Goal: Check status: Check status

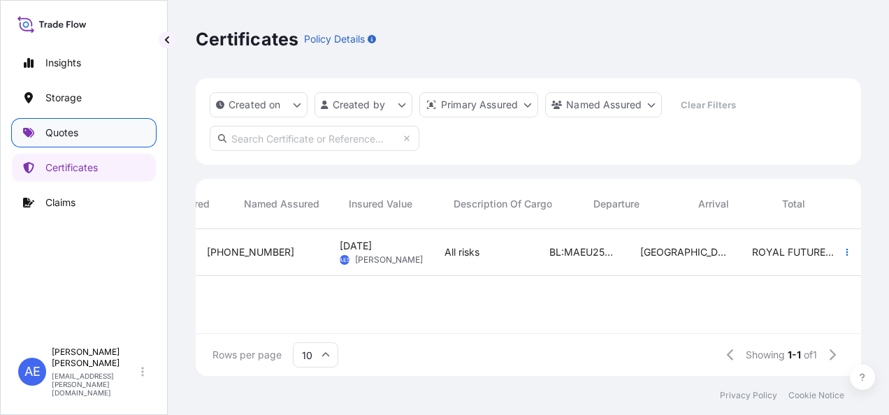
click at [147, 146] on link "Quotes" at bounding box center [84, 133] width 144 height 28
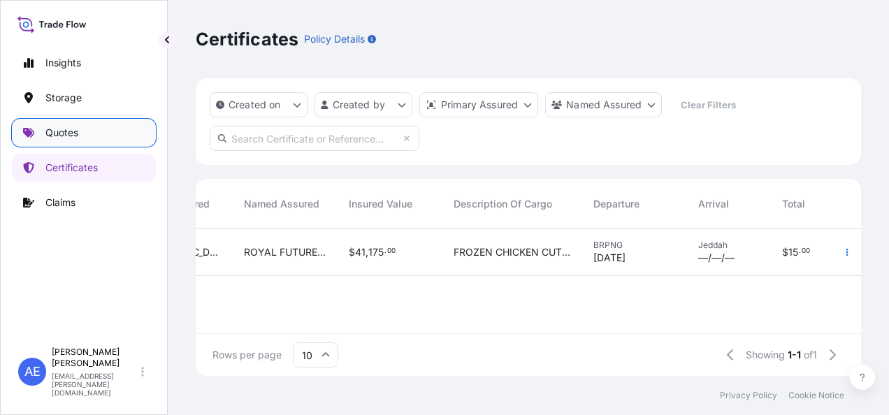
scroll to position [144, 654]
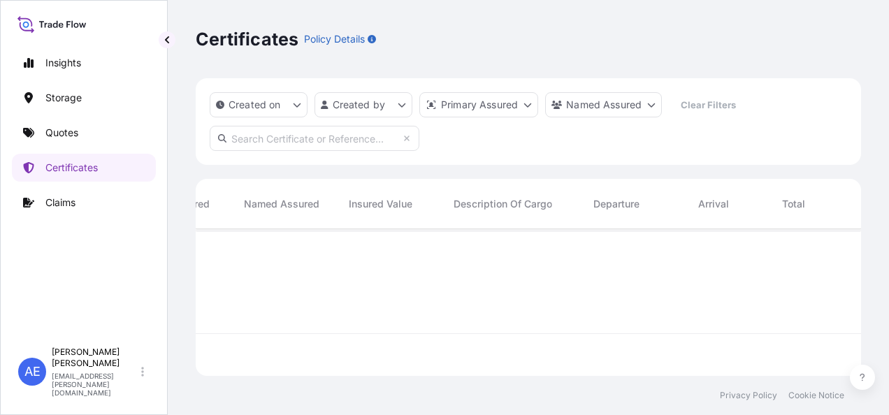
click at [278, 145] on input "text" at bounding box center [315, 138] width 210 height 25
paste input "SSLS2989"
type input "SSLS2989"
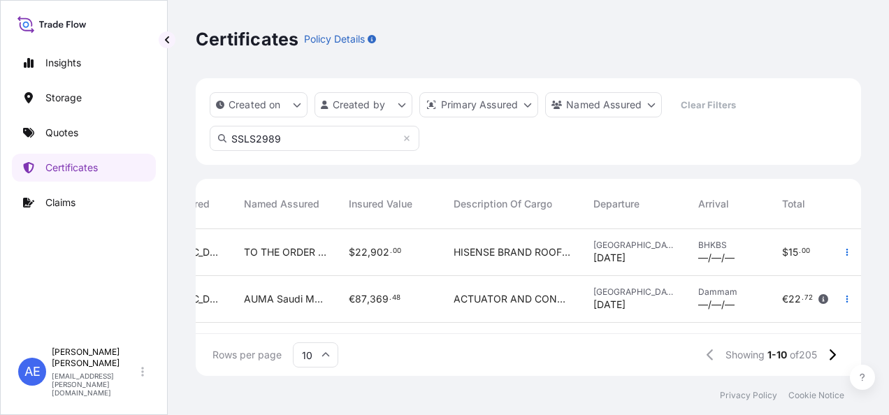
click at [289, 141] on input "SSLS2989" at bounding box center [315, 138] width 210 height 25
drag, startPoint x: 144, startPoint y: 136, endPoint x: 113, endPoint y: 136, distance: 30.8
click at [120, 136] on div "Insights Storage Quotes Certificates Claims AE [PERSON_NAME] Samuel [EMAIL_ADDR…" at bounding box center [444, 207] width 889 height 415
click at [315, 136] on input "SSLS2989" at bounding box center [315, 138] width 210 height 25
drag, startPoint x: 315, startPoint y: 136, endPoint x: -1, endPoint y: 96, distance: 319.2
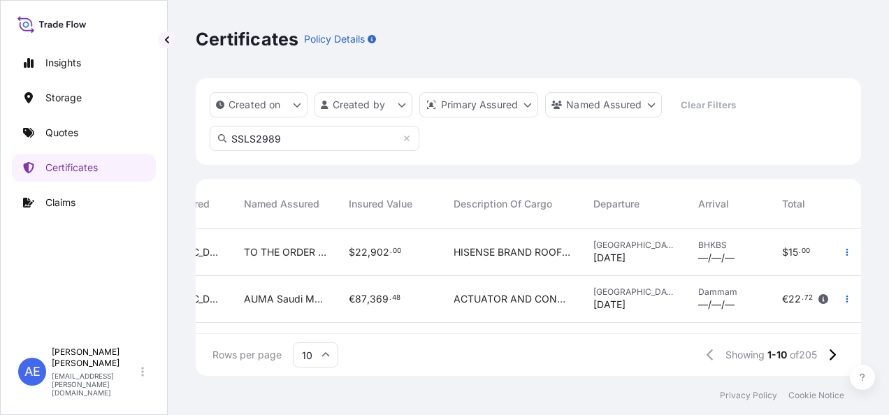
click at [0, 96] on html "Insights Storage Quotes Certificates Claims AE [PERSON_NAME] Samuel [EMAIL_ADDR…" at bounding box center [444, 207] width 889 height 415
paste input "SSLS2742"
type input "SSLS2742"
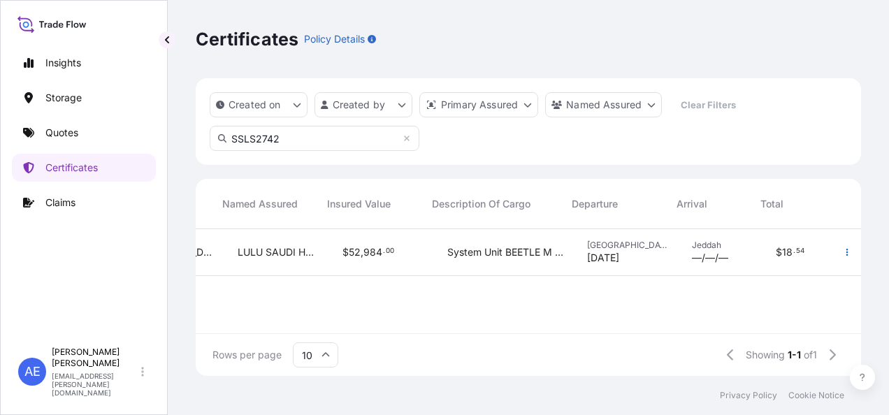
scroll to position [0, 530]
